Goal: Use online tool/utility: Utilize a website feature to perform a specific function

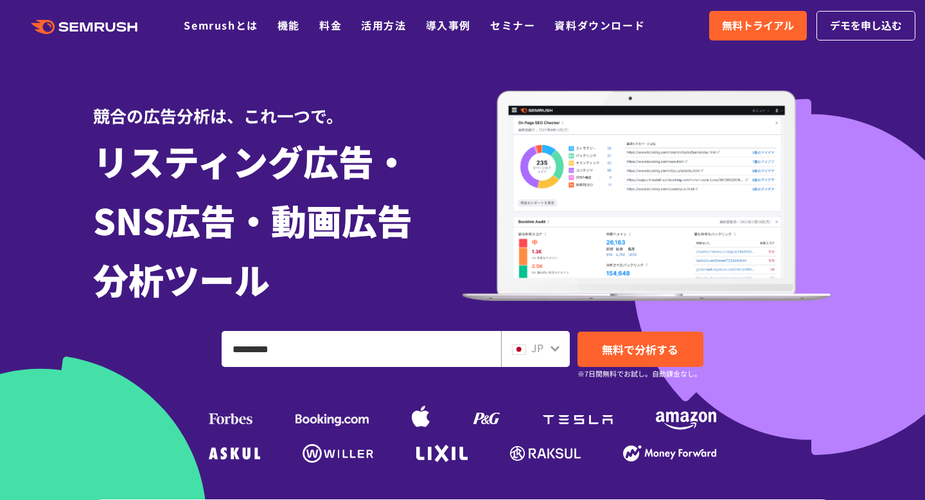
type input "*********"
click at [539, 348] on span "JP" at bounding box center [538, 347] width 12 height 15
click at [537, 349] on span "JP" at bounding box center [538, 347] width 12 height 15
click at [558, 349] on icon at bounding box center [555, 348] width 10 height 10
click at [557, 348] on icon at bounding box center [555, 348] width 10 height 10
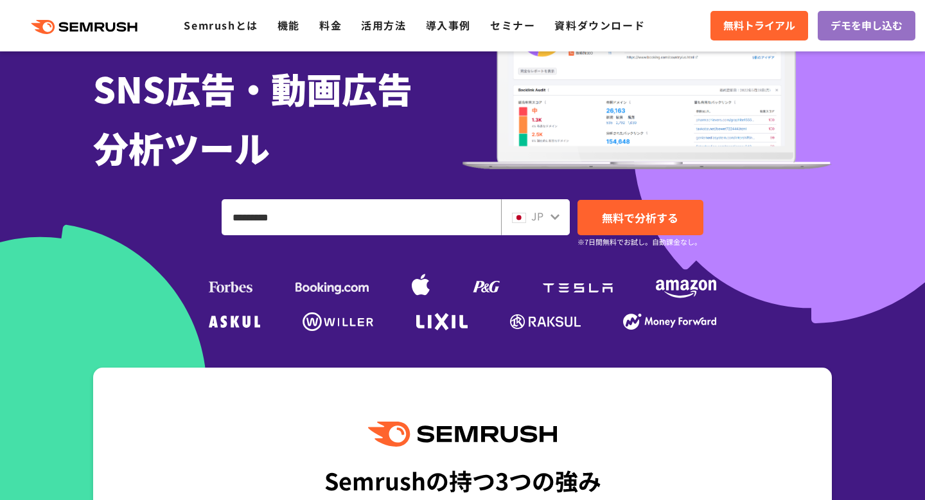
scroll to position [134, 0]
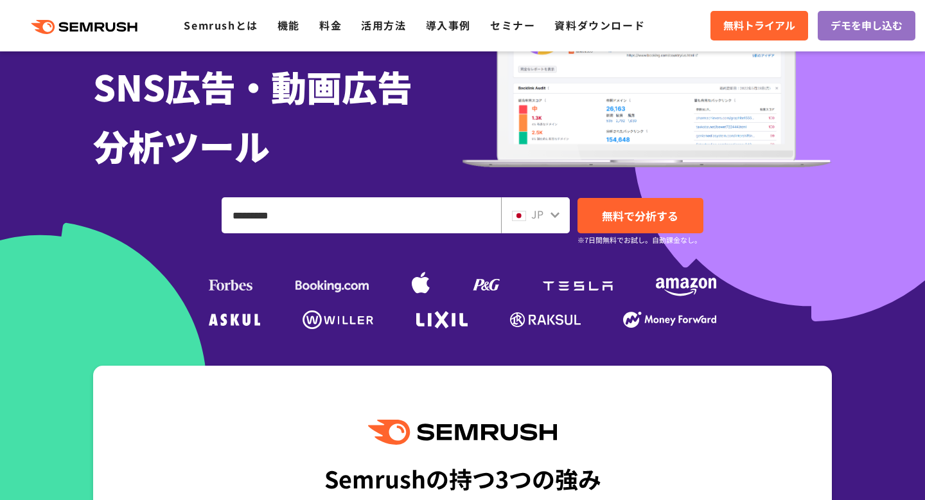
click at [530, 219] on div "JP" at bounding box center [532, 214] width 41 height 17
click at [628, 218] on span "無料で分析する" at bounding box center [640, 216] width 76 height 16
